Goal: Transaction & Acquisition: Purchase product/service

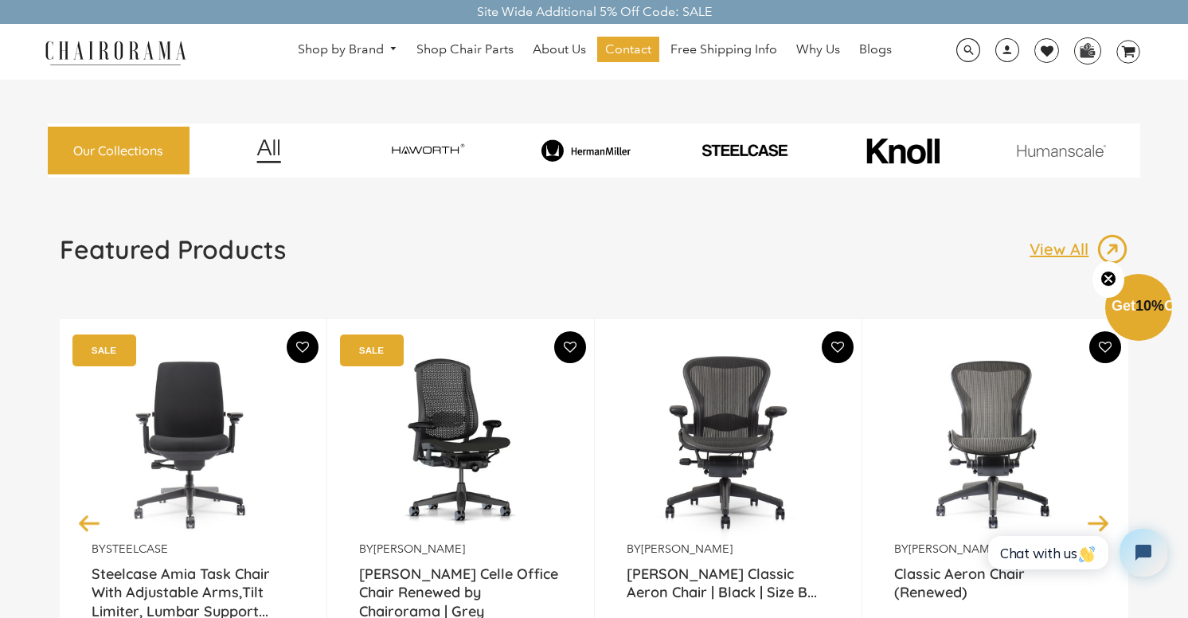
click at [608, 152] on img at bounding box center [586, 150] width 153 height 23
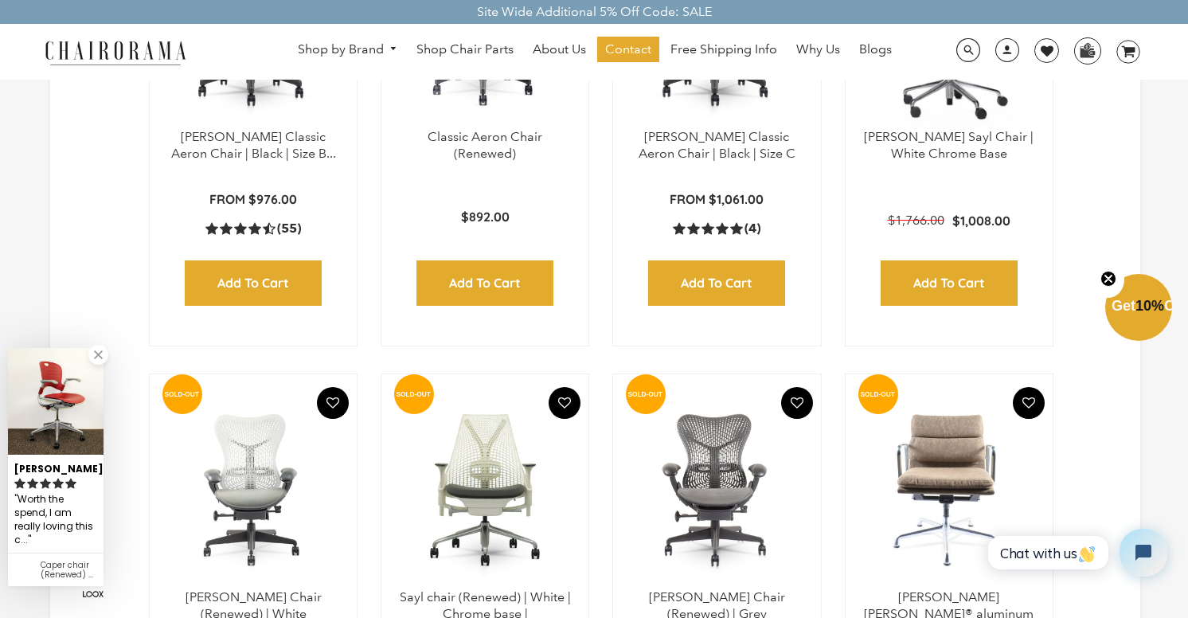
scroll to position [1071, 0]
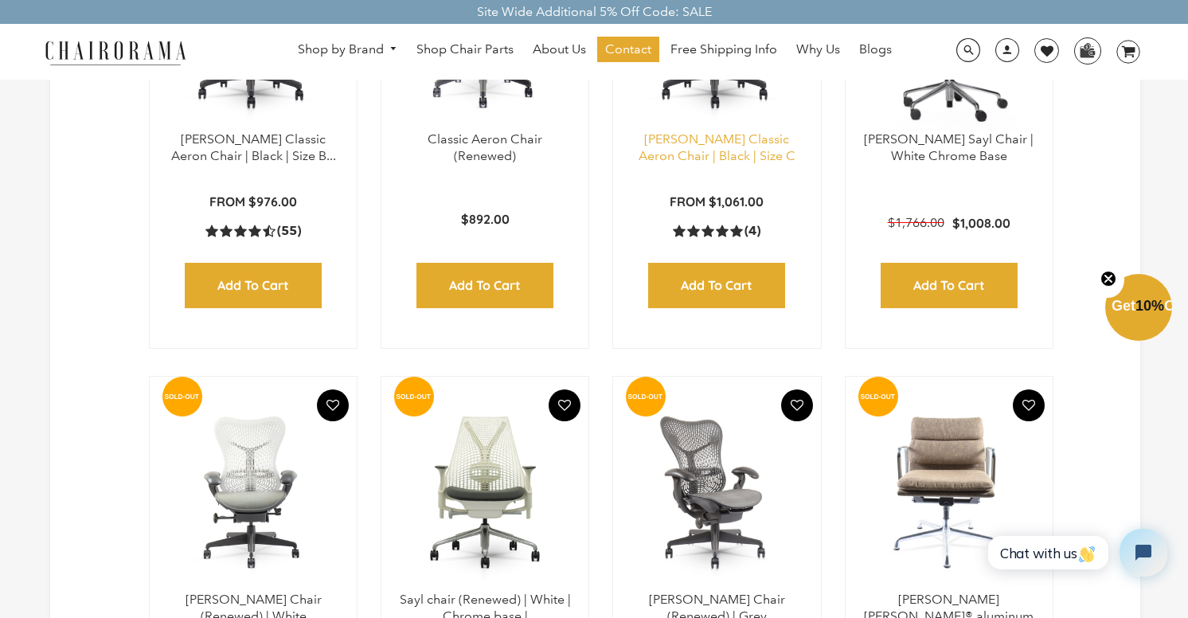
click at [730, 155] on link "[PERSON_NAME] Classic Aeron Chair | Black | Size C" at bounding box center [717, 147] width 157 height 32
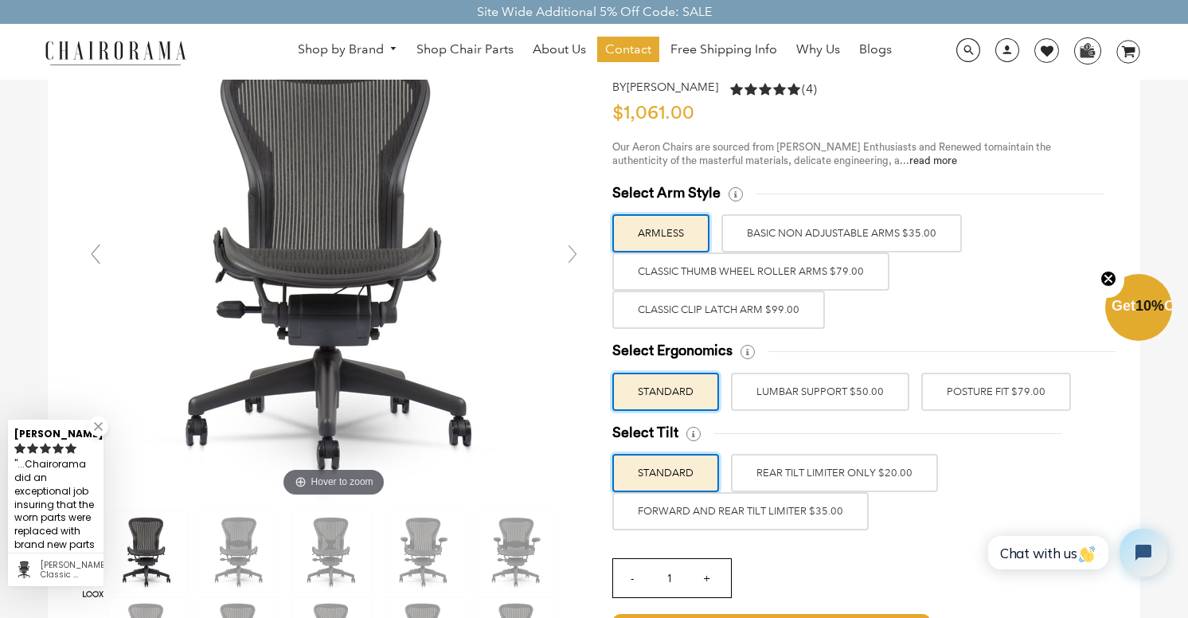
click at [794, 304] on label "Classic Clip Latch Arm $99.00" at bounding box center [718, 310] width 213 height 38
click at [0, 0] on input "Classic Clip Latch Arm $99.00" at bounding box center [0, 0] width 0 height 0
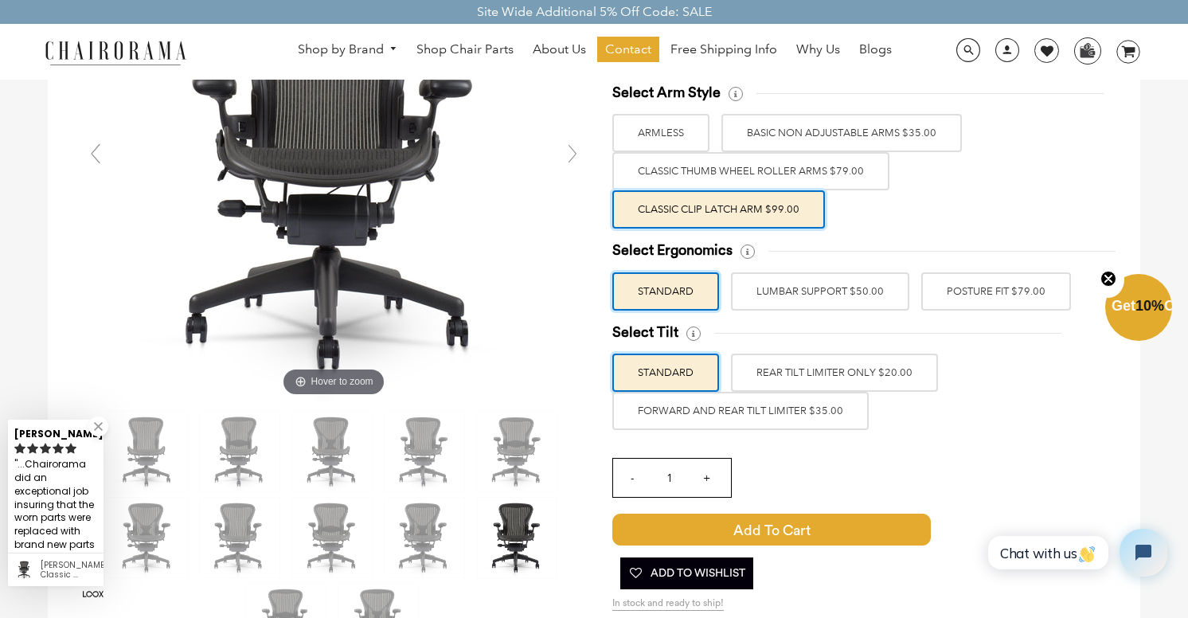
scroll to position [242, 0]
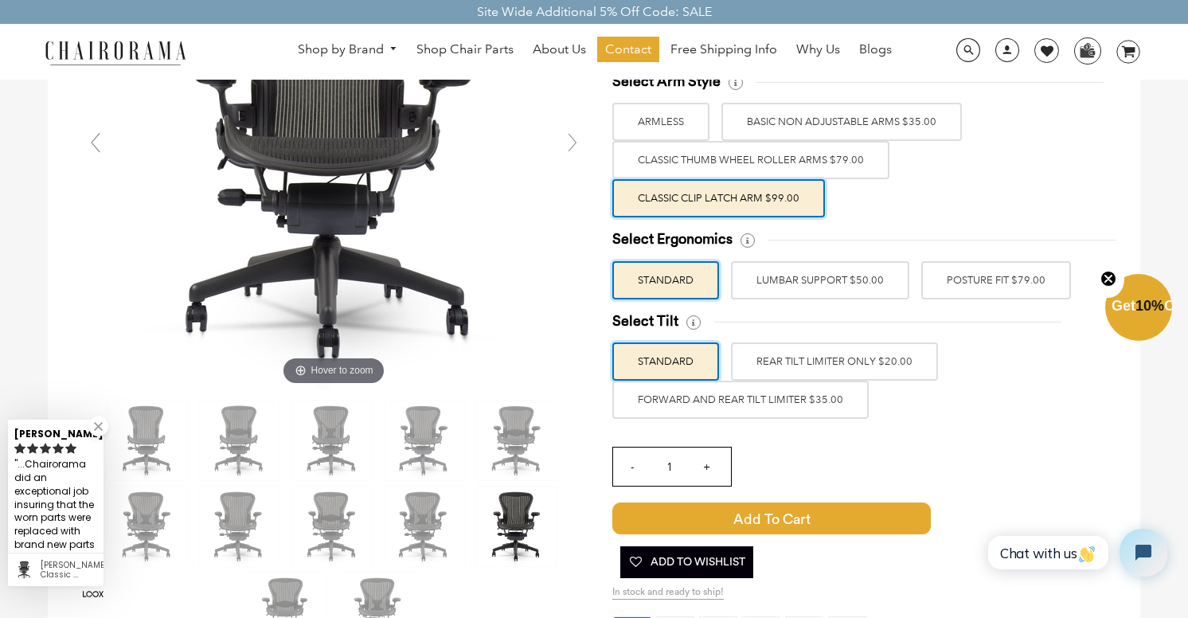
click at [965, 276] on label "POSTURE FIT $79.00" at bounding box center [997, 280] width 150 height 38
click at [0, 0] on input "POSTURE FIT $79.00" at bounding box center [0, 0] width 0 height 0
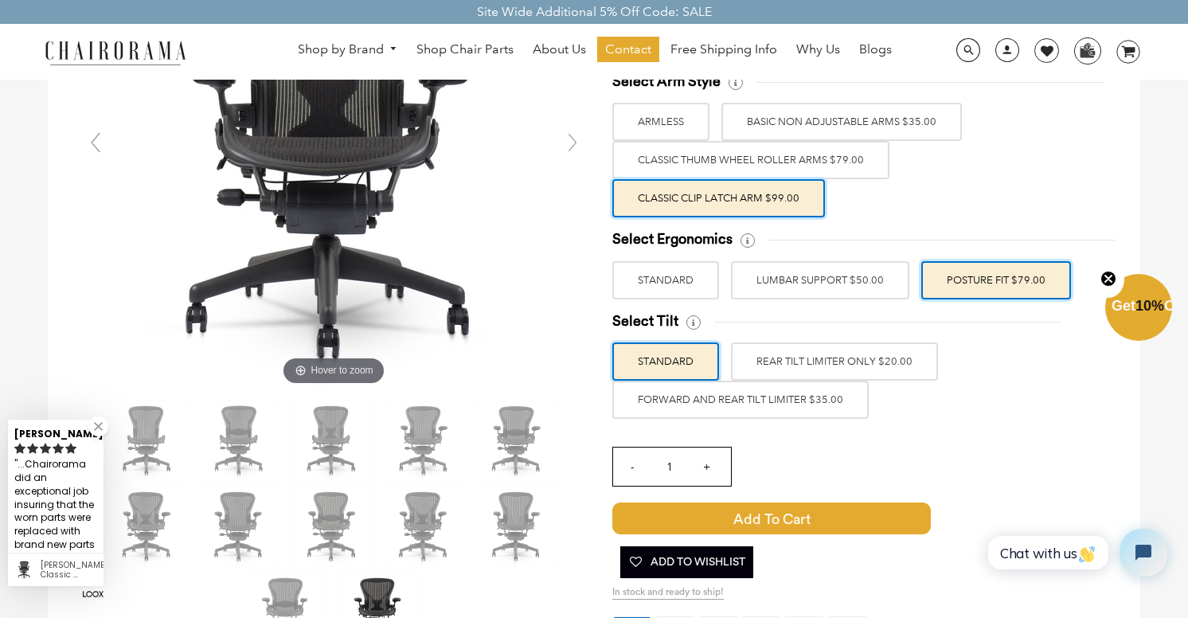
click at [843, 389] on label "FORWARD AND REAR TILT LIMITER $35.00" at bounding box center [740, 400] width 256 height 38
click at [0, 0] on input "FORWARD AND REAR TILT LIMITER $35.00" at bounding box center [0, 0] width 0 height 0
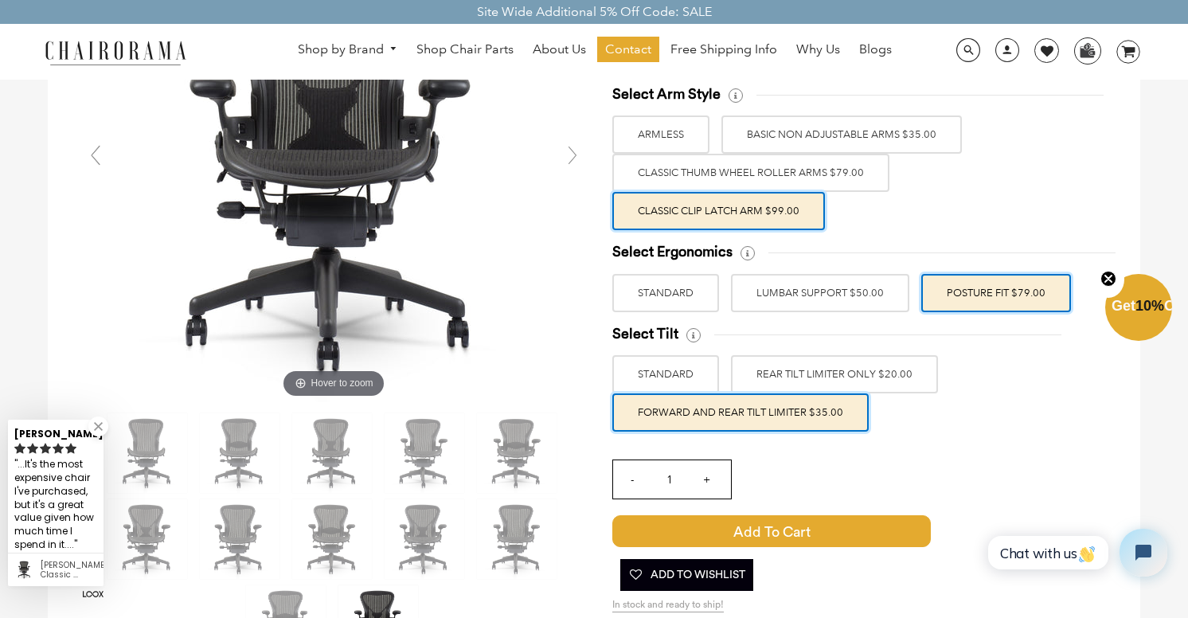
scroll to position [236, 0]
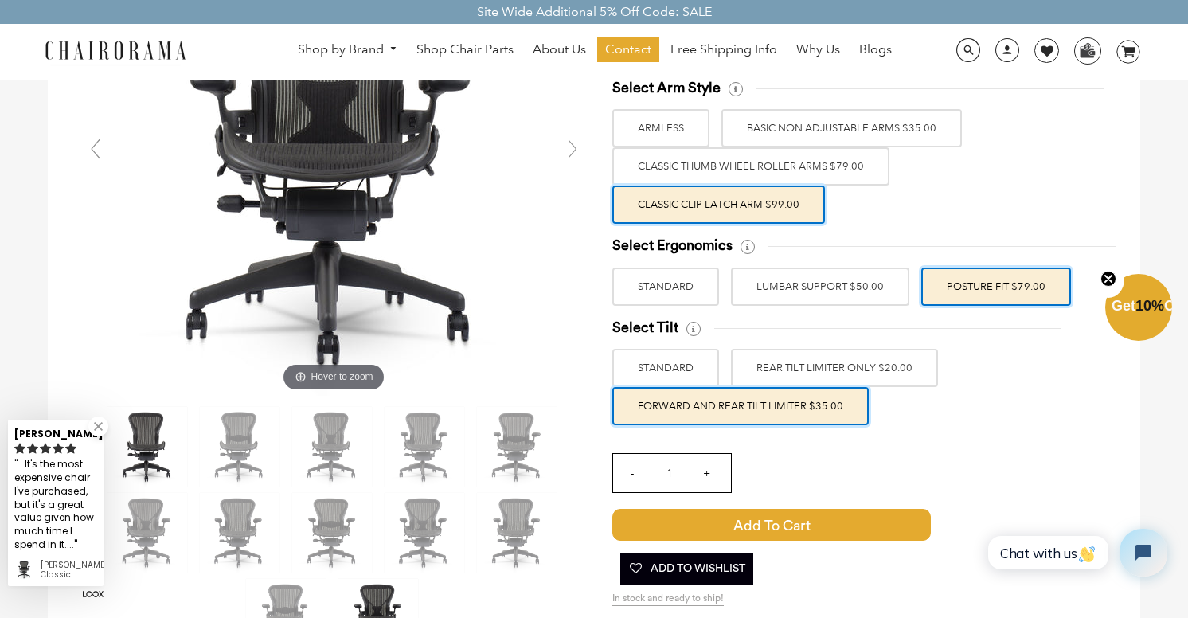
click at [150, 442] on img at bounding box center [148, 447] width 80 height 80
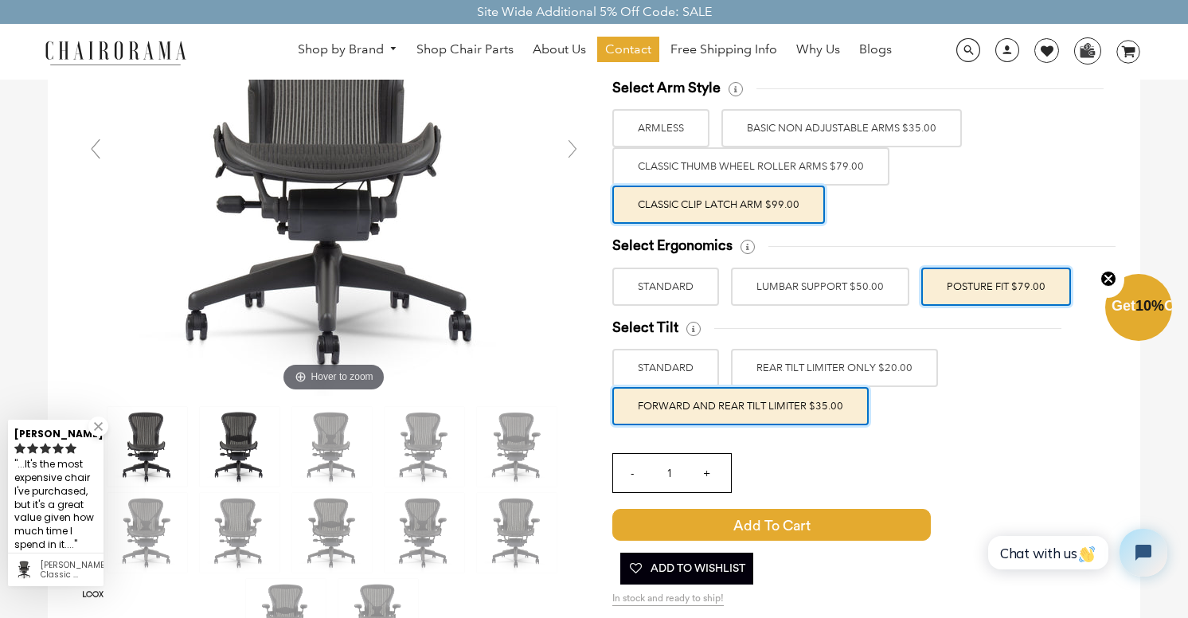
click at [230, 442] on img at bounding box center [240, 447] width 80 height 80
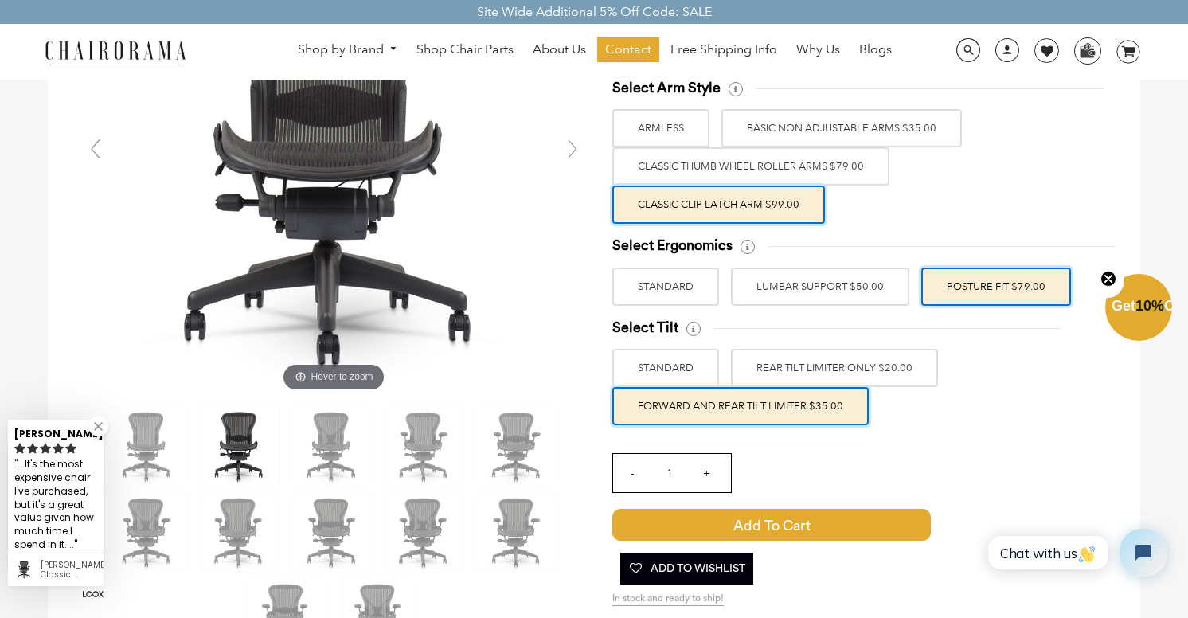
click at [288, 440] on div at bounding box center [334, 533] width 509 height 258
click at [362, 433] on img at bounding box center [332, 447] width 80 height 80
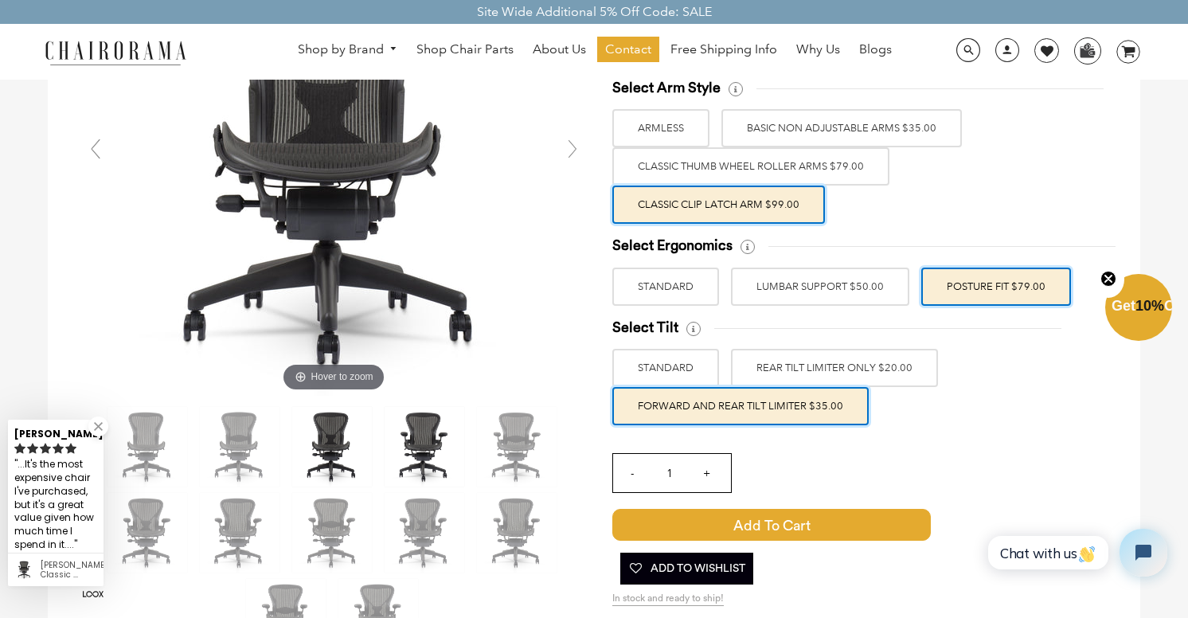
click at [422, 429] on img at bounding box center [425, 447] width 80 height 80
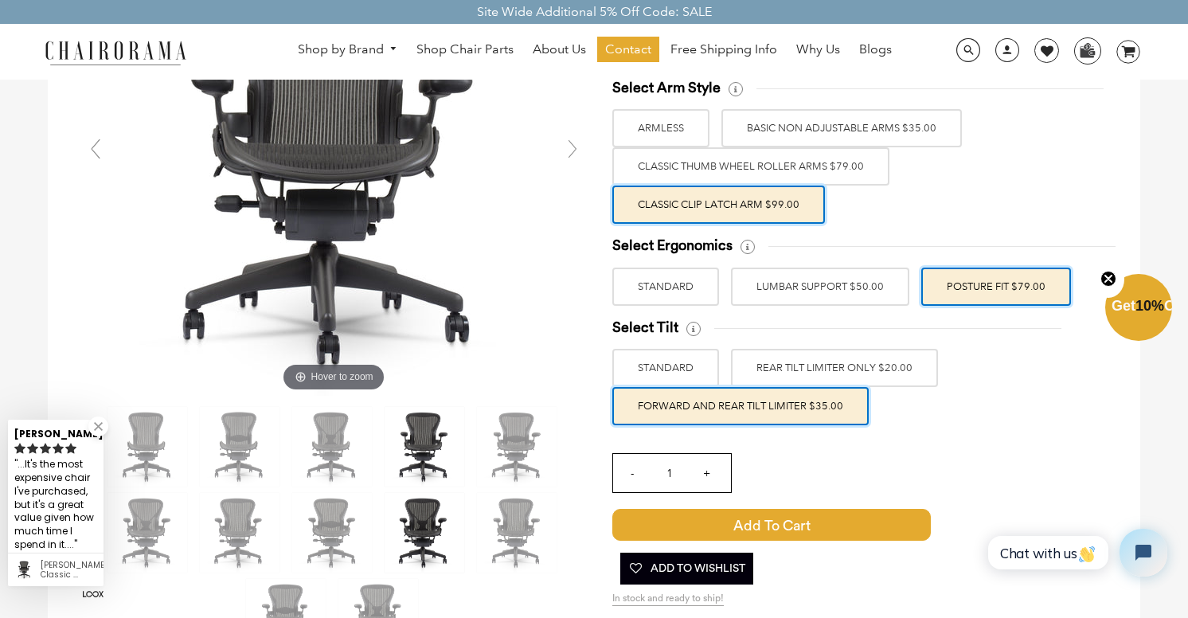
click at [424, 514] on img at bounding box center [425, 533] width 80 height 80
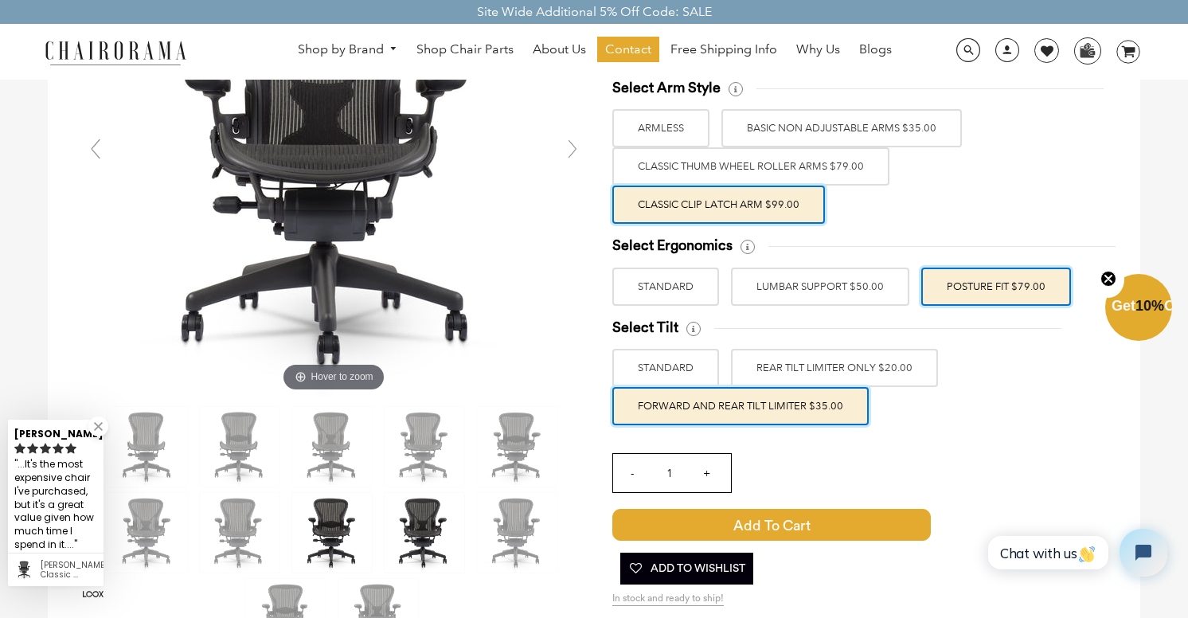
click at [324, 527] on img at bounding box center [332, 533] width 80 height 80
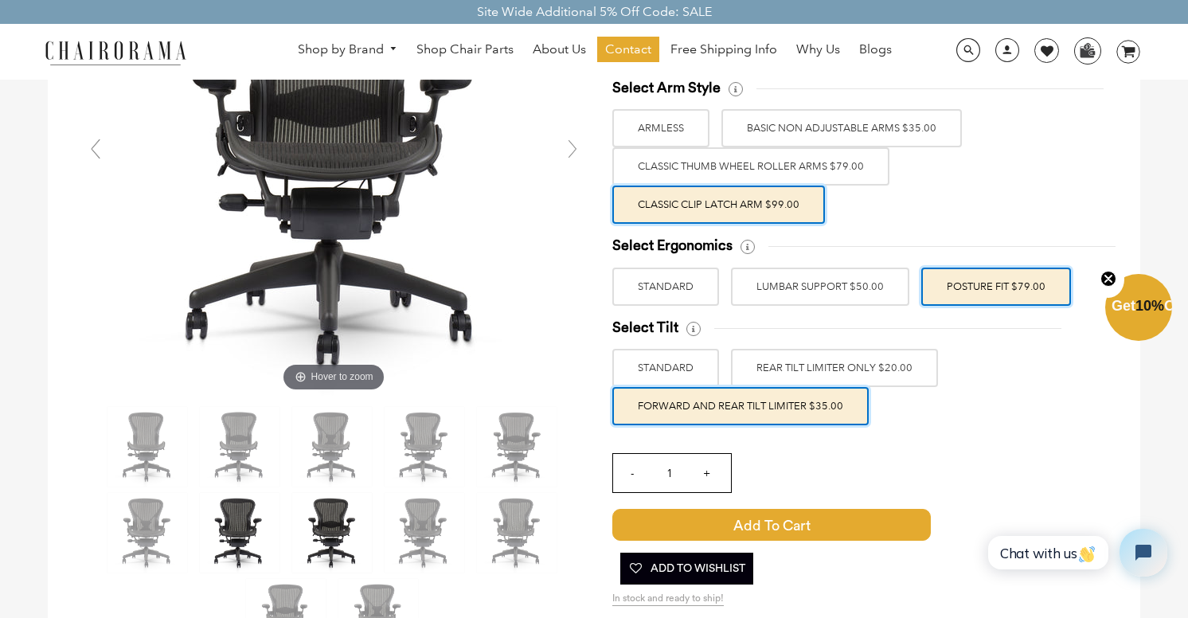
click at [273, 529] on img at bounding box center [240, 533] width 80 height 80
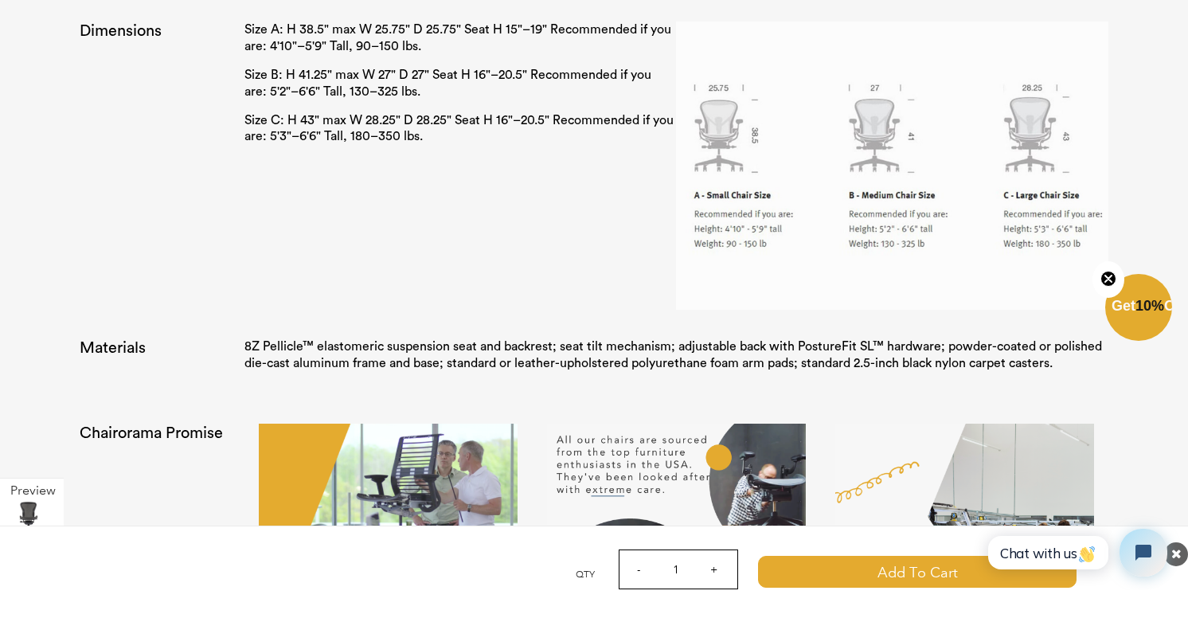
scroll to position [2897, 0]
